Goal: Transaction & Acquisition: Purchase product/service

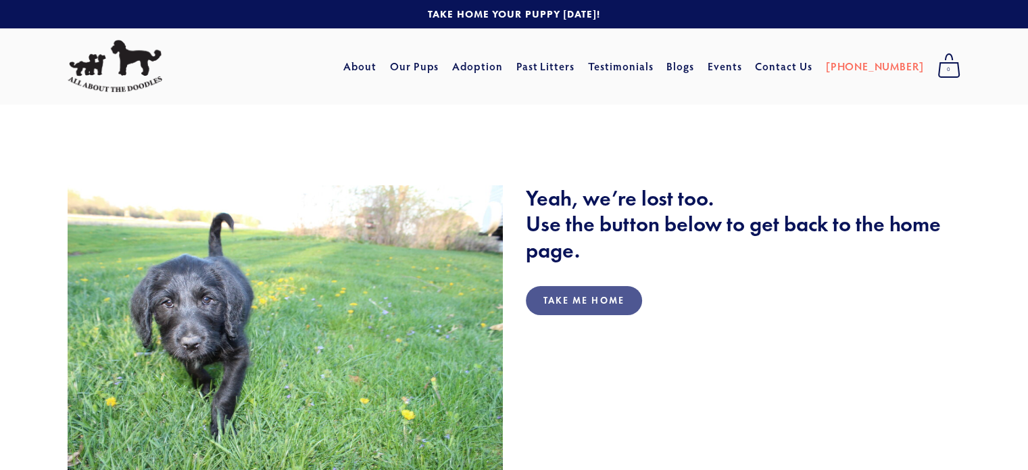
click at [608, 306] on link "Take Me Home" at bounding box center [584, 300] width 116 height 29
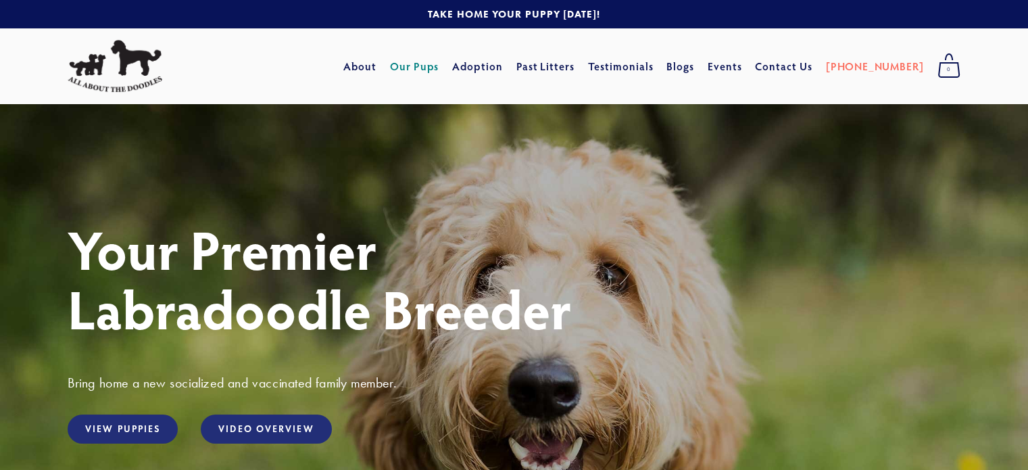
click at [439, 64] on link "Our Pups" at bounding box center [414, 66] width 49 height 24
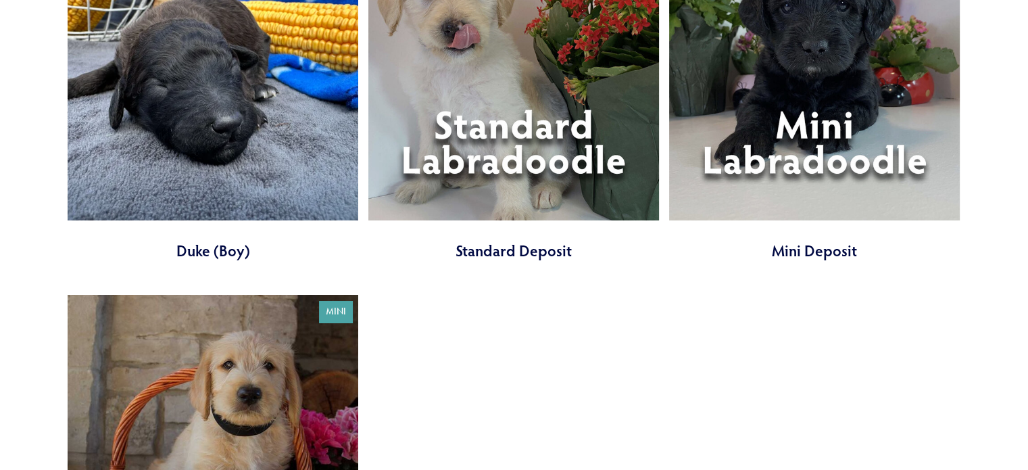
scroll to position [4975, 0]
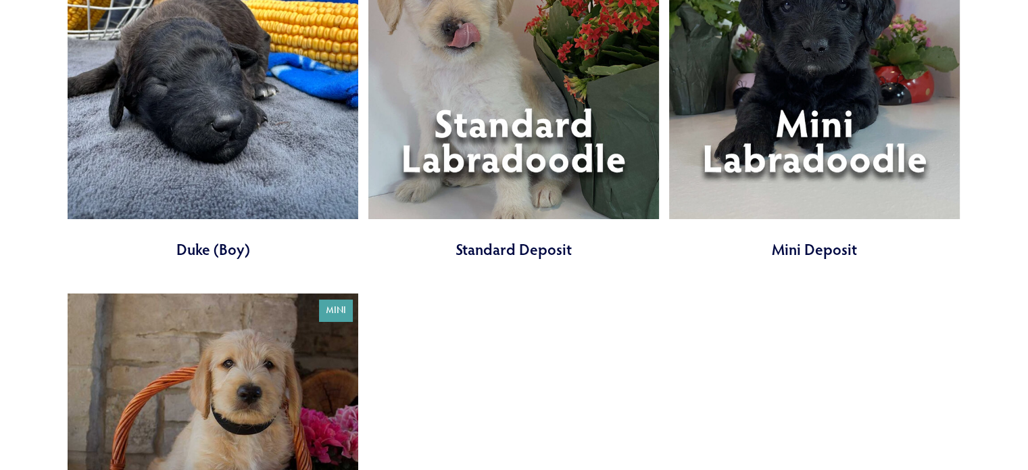
click at [488, 151] on link at bounding box center [513, 93] width 291 height 331
